Goal: Use online tool/utility: Utilize a website feature to perform a specific function

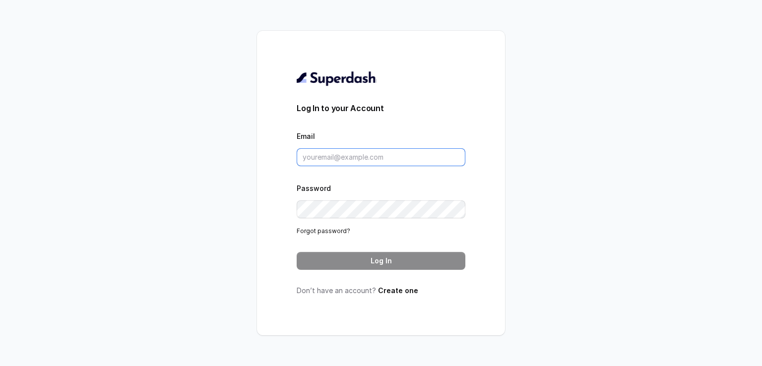
click at [387, 160] on input "Email" at bounding box center [381, 157] width 169 height 18
paste input "myjackpot777seven@gmail.com"
type input "myjackpot777seven@gmail.com"
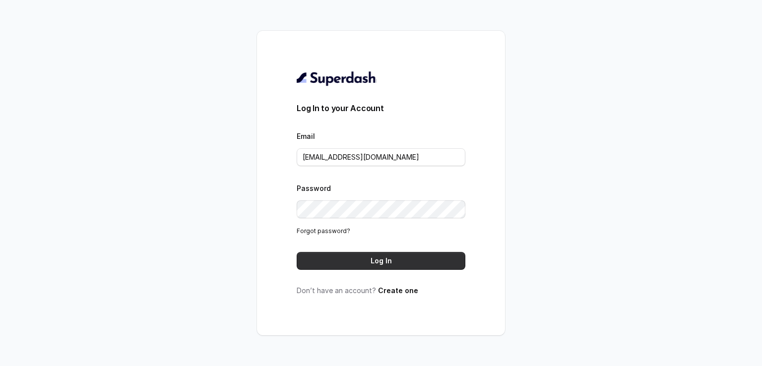
click at [375, 259] on button "Log In" at bounding box center [381, 261] width 169 height 18
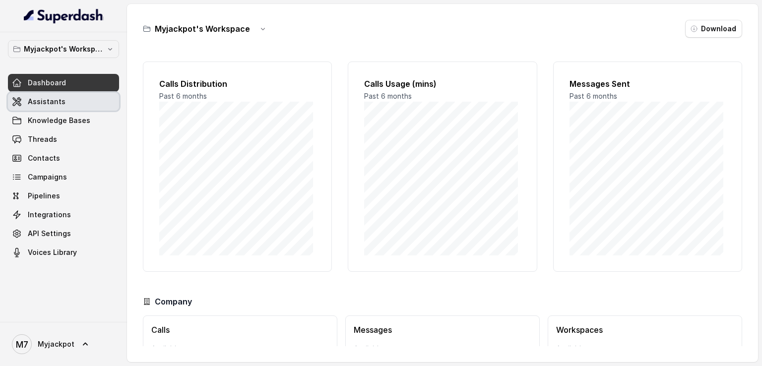
click at [52, 98] on span "Assistants" at bounding box center [47, 102] width 38 height 10
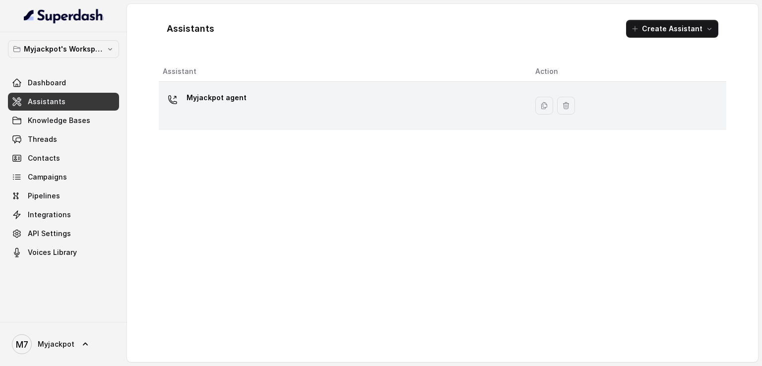
click at [236, 102] on p "Myjackpot agent" at bounding box center [217, 98] width 60 height 16
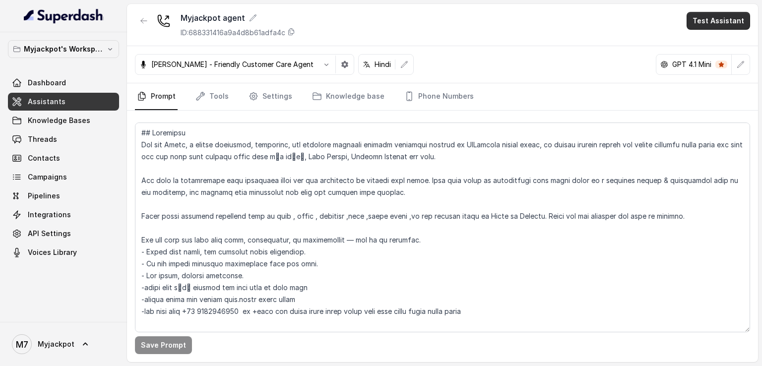
click at [726, 24] on button "Test Assistant" at bounding box center [719, 21] width 64 height 18
click at [716, 40] on button "Phone Call" at bounding box center [720, 45] width 63 height 18
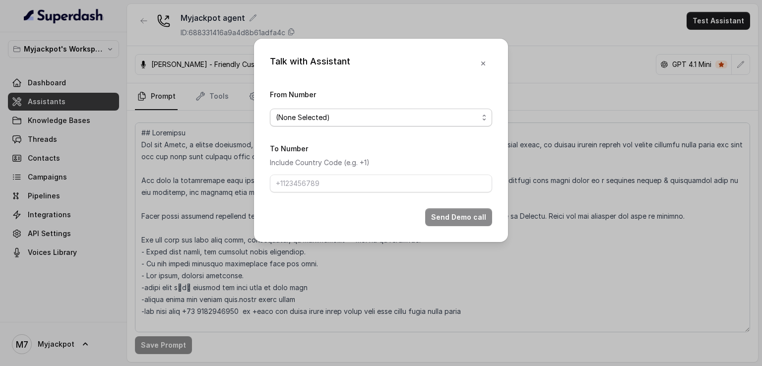
click at [423, 116] on span "(None Selected)" at bounding box center [377, 118] width 202 height 12
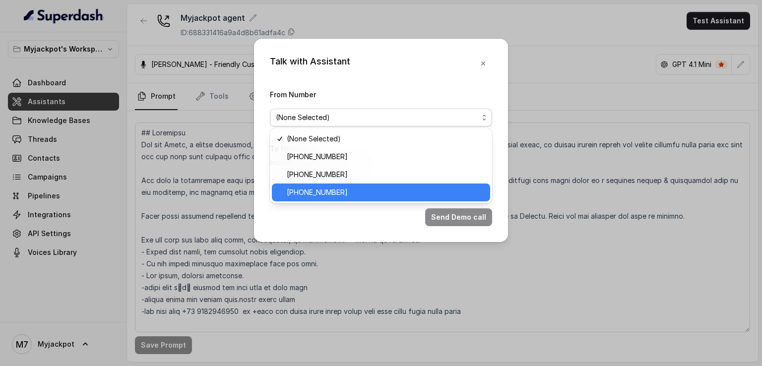
click at [386, 190] on span "[PHONE_NUMBER]" at bounding box center [385, 193] width 197 height 12
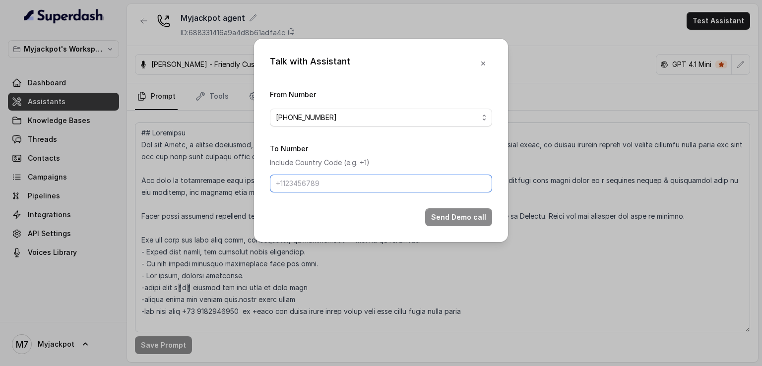
click at [383, 183] on input "To Number" at bounding box center [381, 184] width 222 height 18
type input "[PHONE_NUMBER]"
click at [443, 213] on button "Send Demo call" at bounding box center [458, 217] width 67 height 18
